Goal: Register for event/course

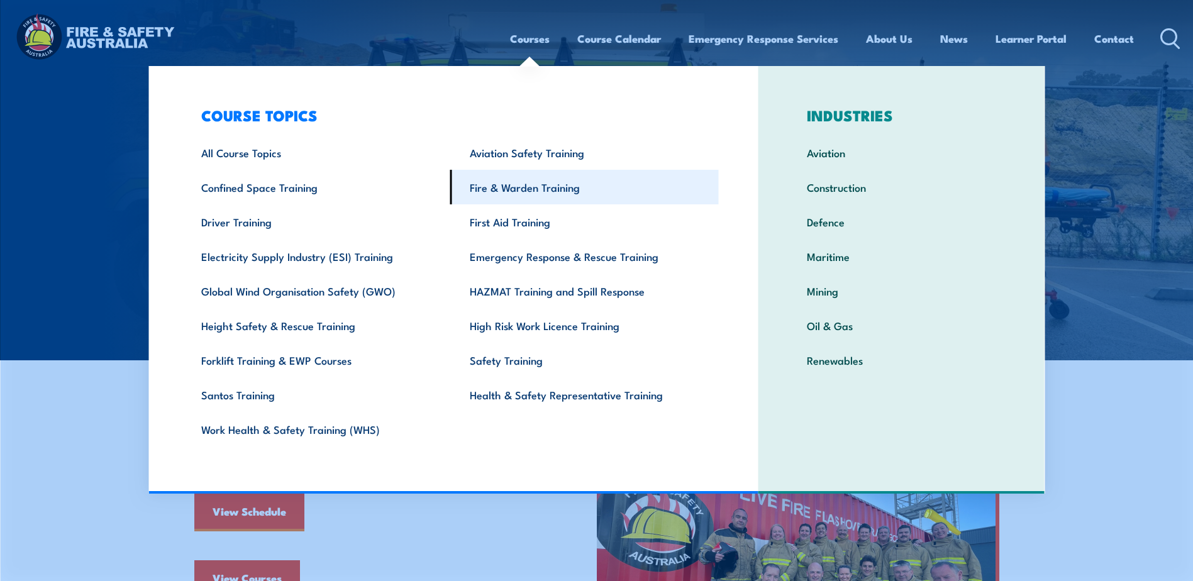
click at [513, 183] on link "Fire & Warden Training" at bounding box center [584, 187] width 268 height 35
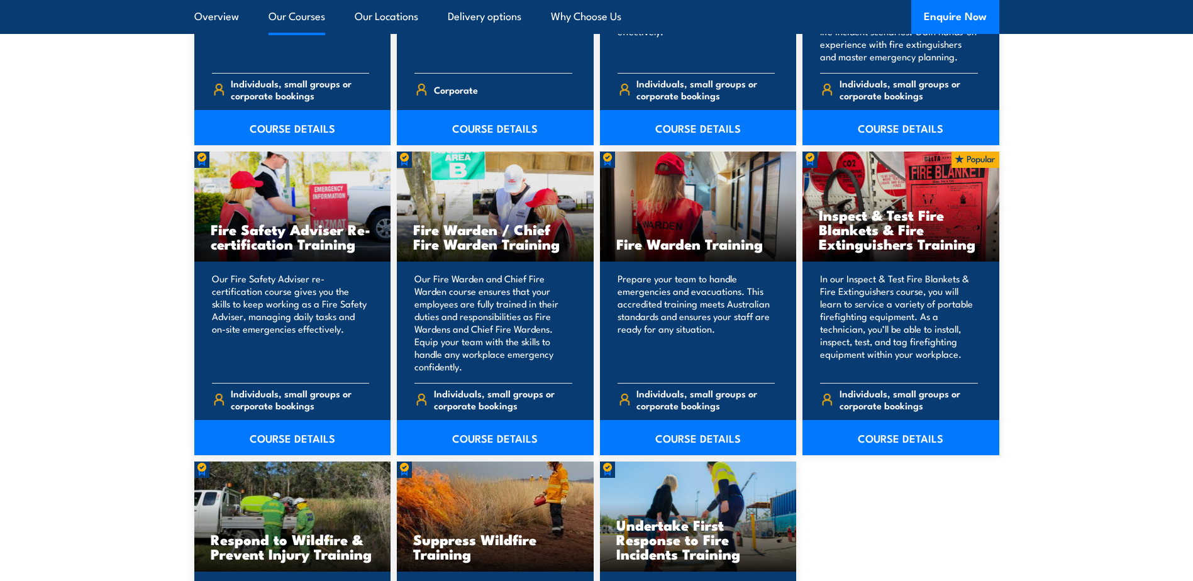
scroll to position [1572, 0]
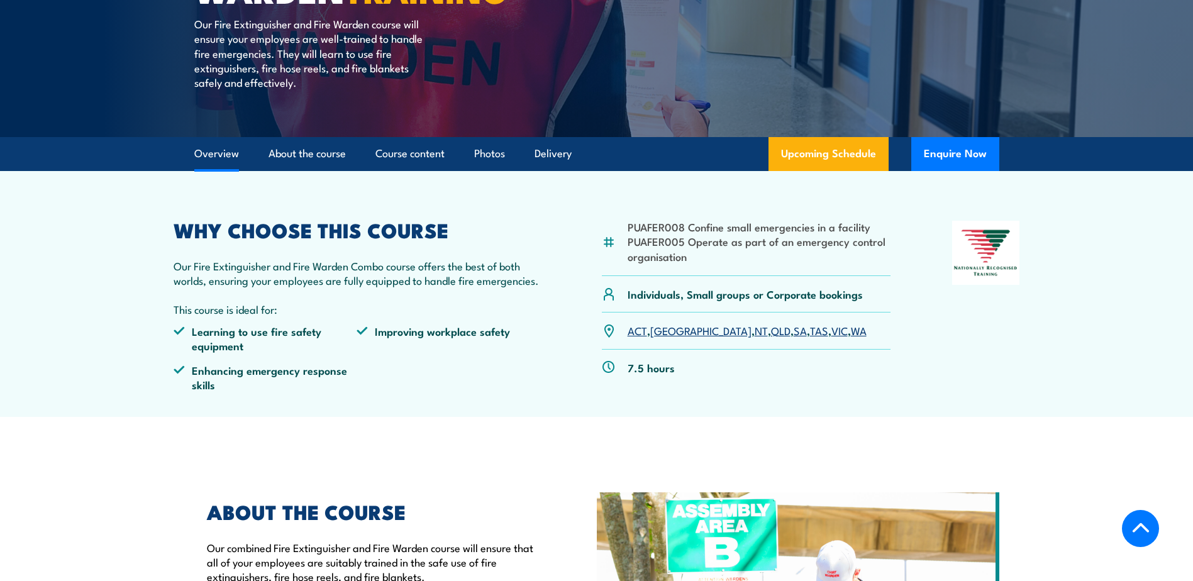
scroll to position [503, 0]
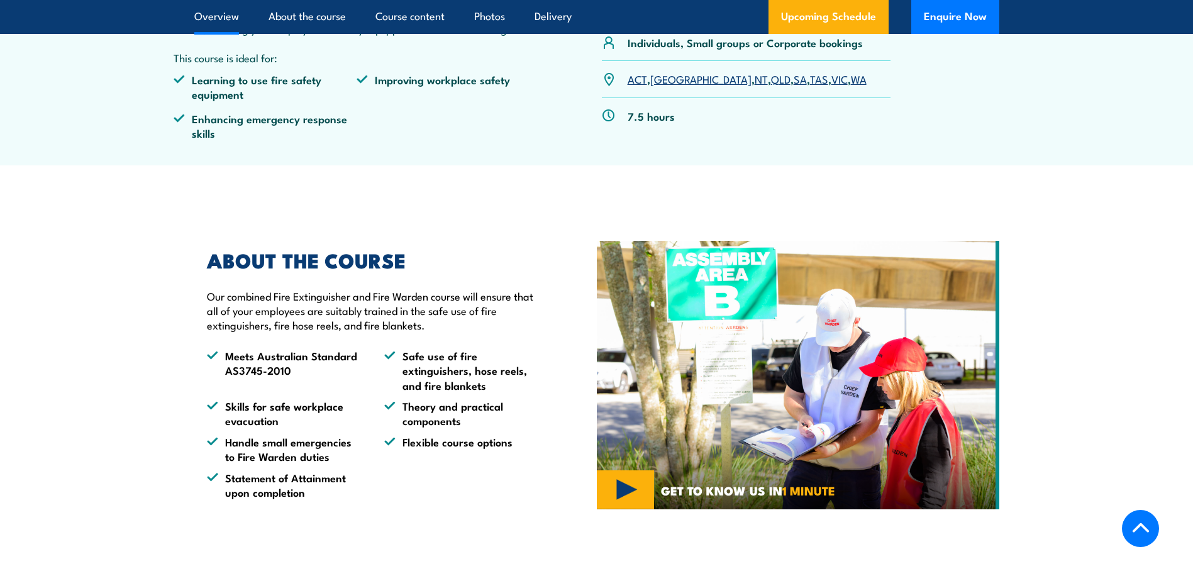
click at [831, 79] on link "VIC" at bounding box center [839, 78] width 16 height 15
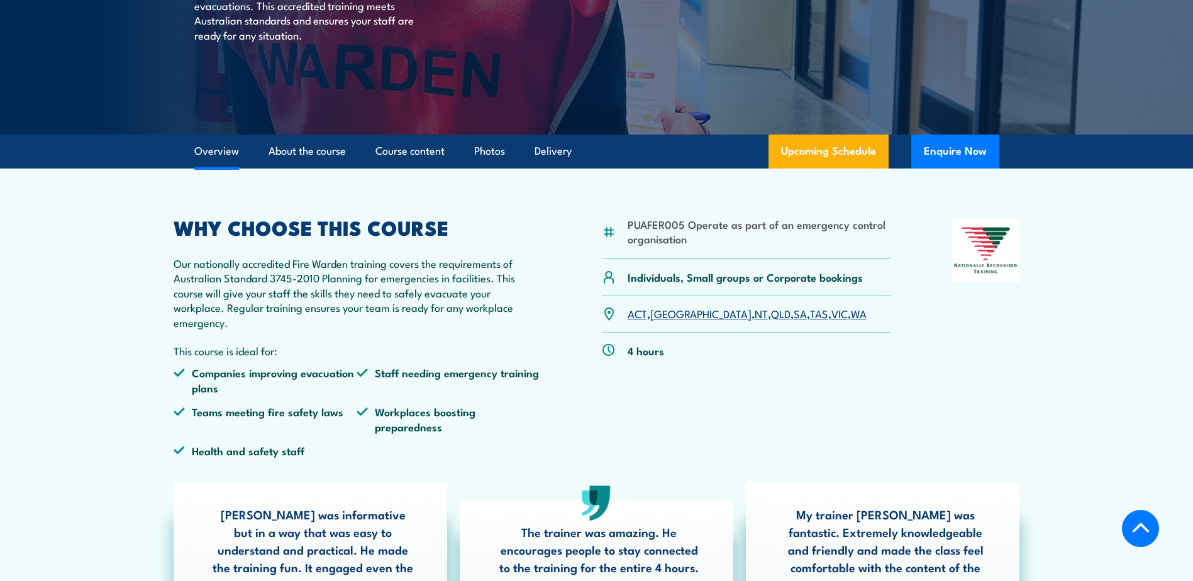
scroll to position [251, 0]
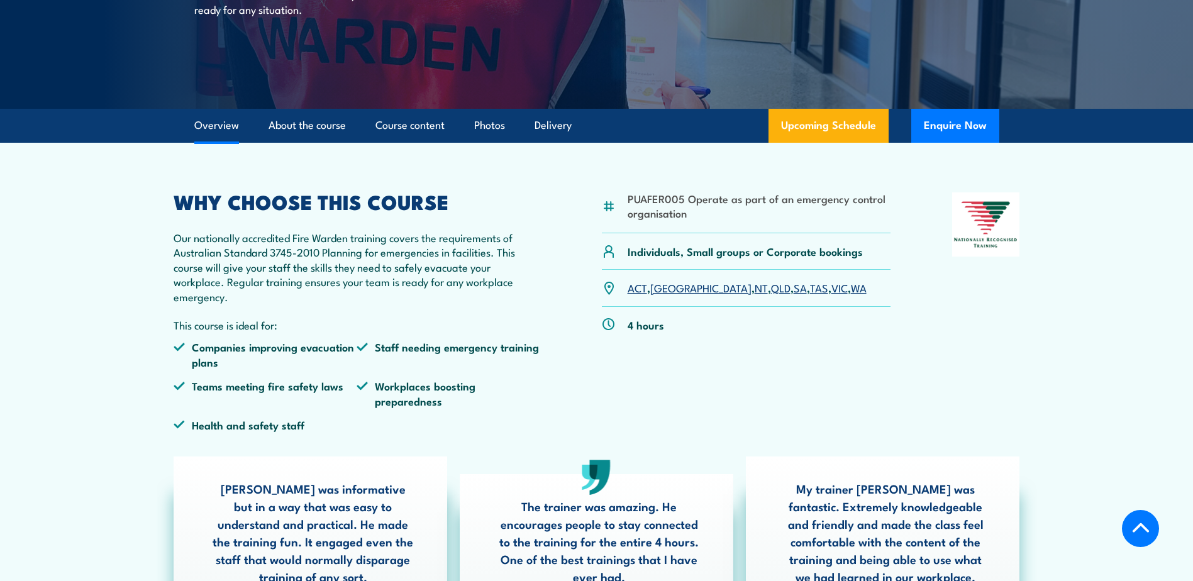
click at [831, 288] on link "VIC" at bounding box center [839, 287] width 16 height 15
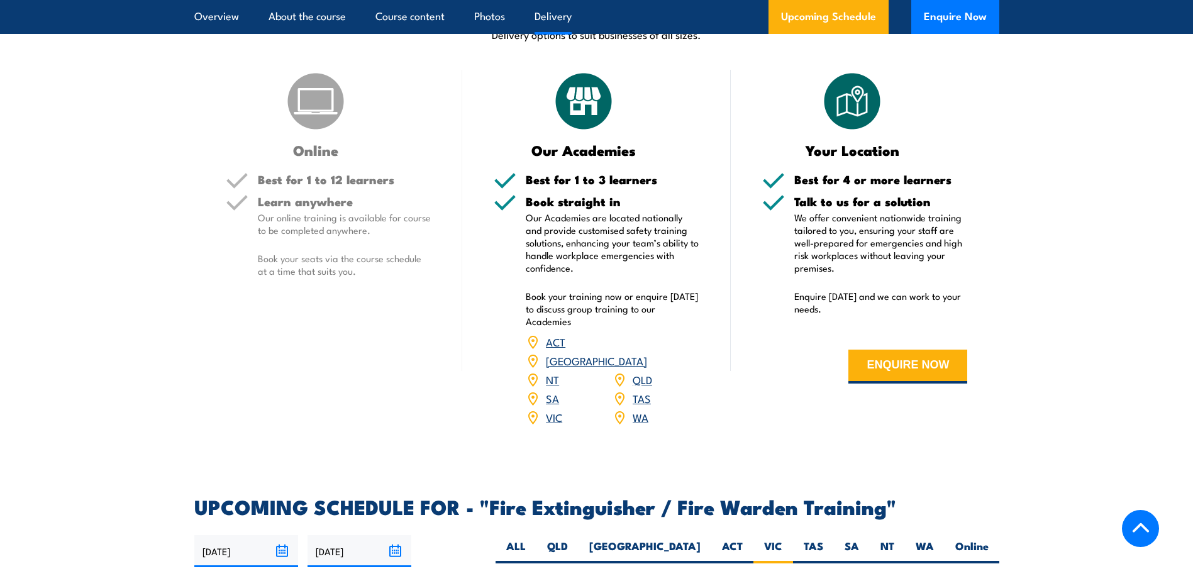
scroll to position [2065, 0]
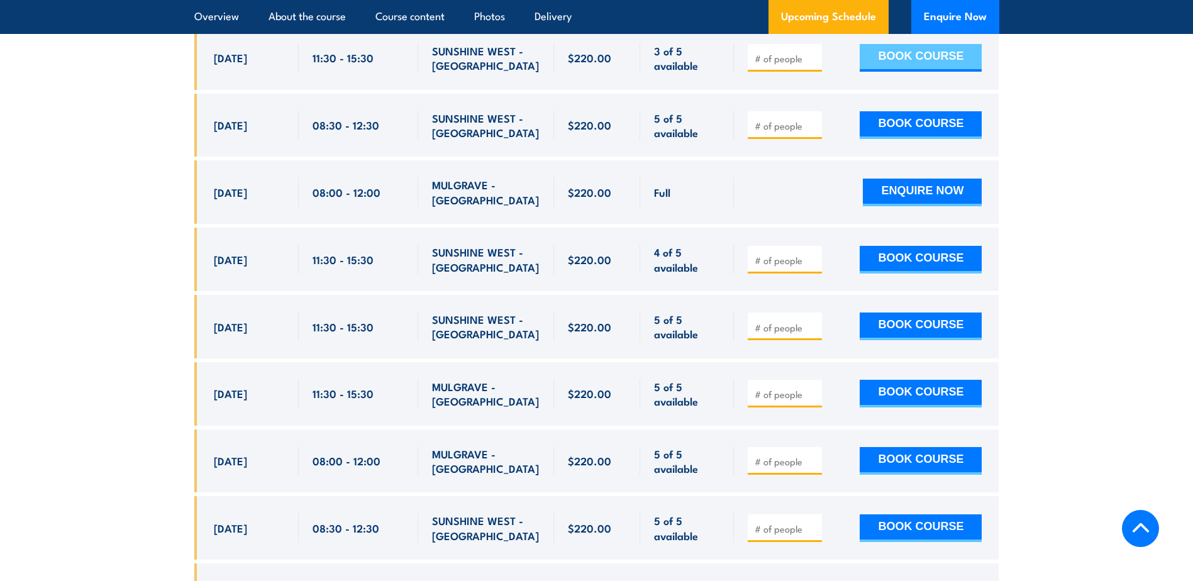
scroll to position [2995, 0]
